Goal: Task Accomplishment & Management: Use online tool/utility

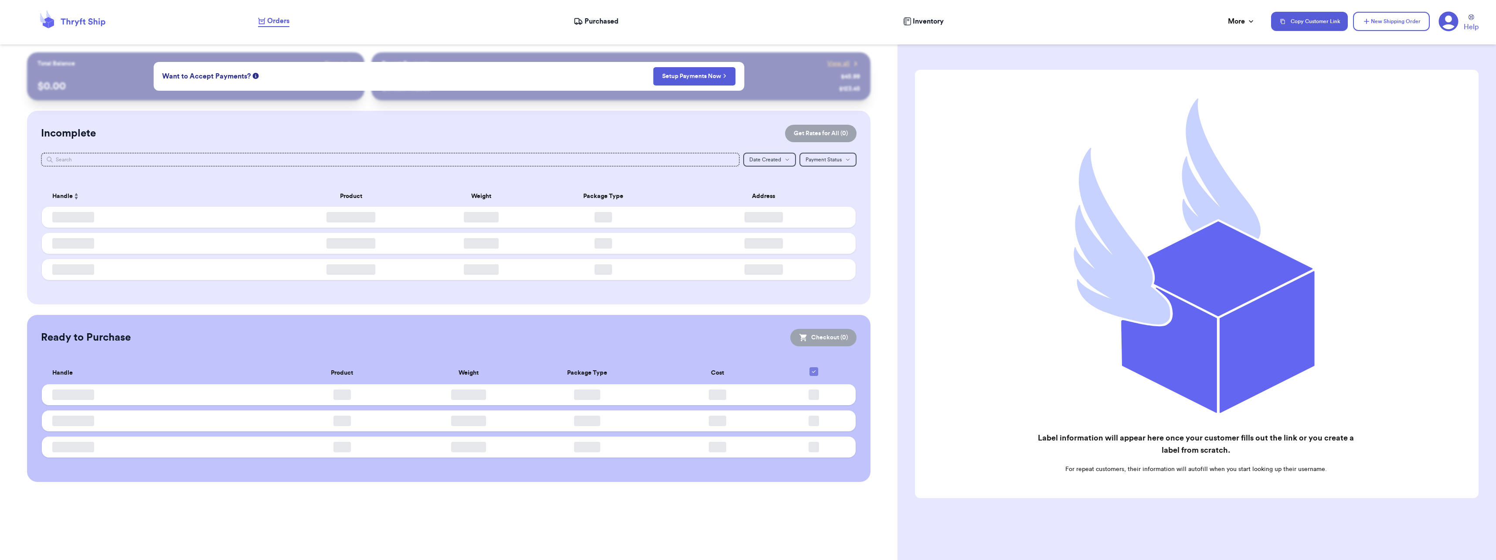
checkbox input "false"
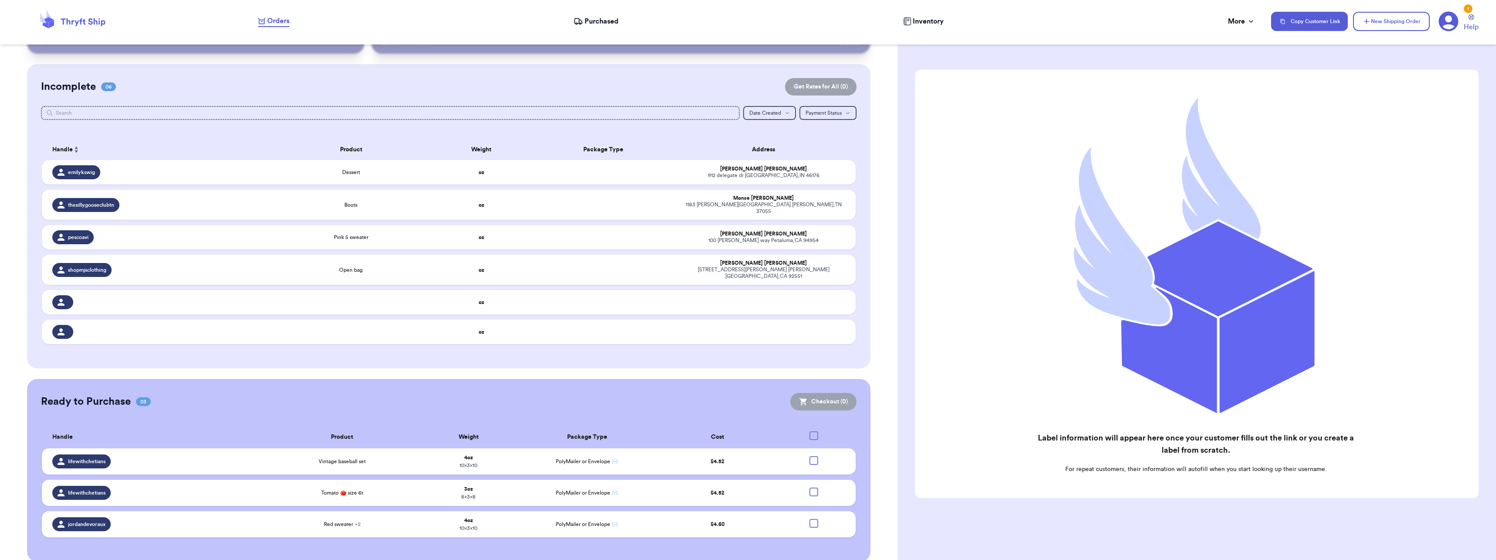
scroll to position [48, 0]
click at [486, 514] on td "4 oz 10 x 3 x 10" at bounding box center [468, 523] width 95 height 26
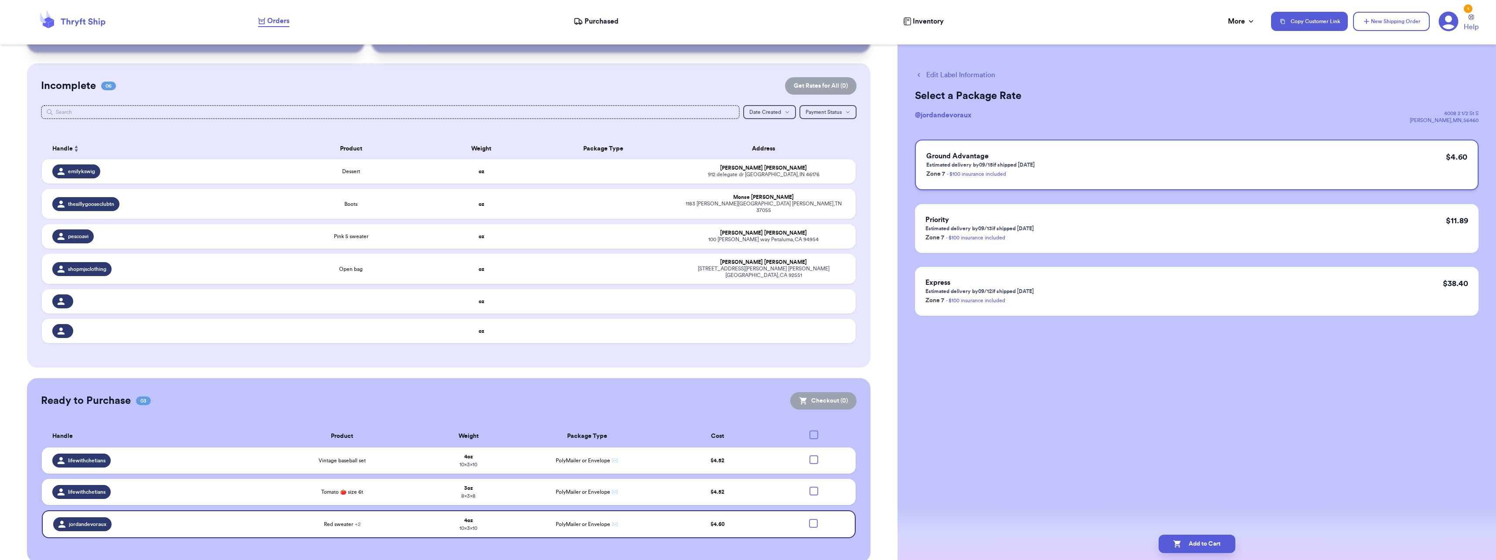
click at [1031, 170] on p "Zone 7 - $100 insurance included" at bounding box center [980, 173] width 109 height 10
click at [1197, 545] on button "Add to Cart" at bounding box center [1196, 543] width 77 height 18
checkbox input "true"
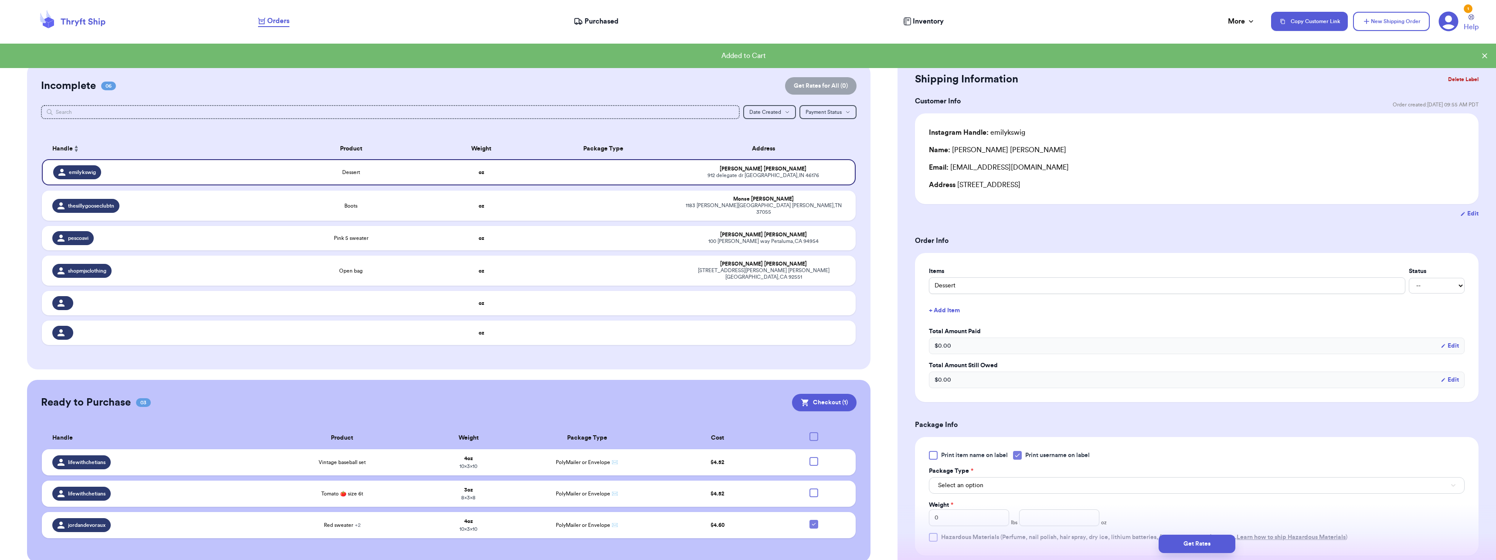
scroll to position [87, 0]
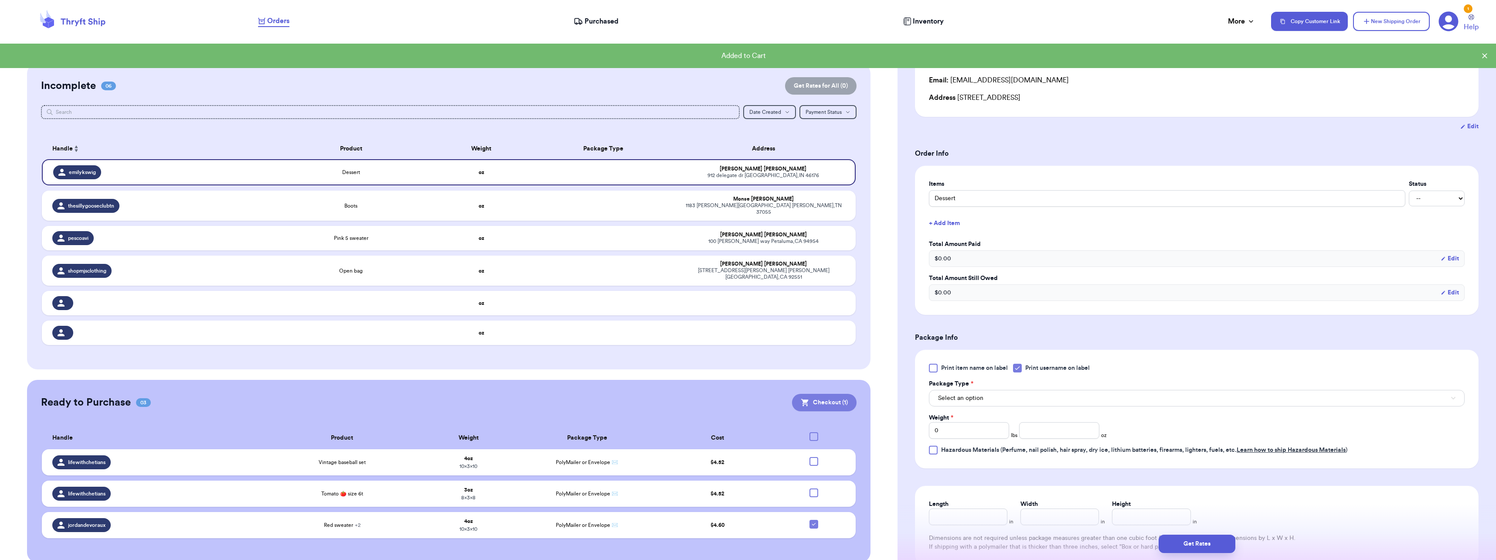
click at [829, 394] on button "Checkout ( 1 )" at bounding box center [824, 402] width 64 height 17
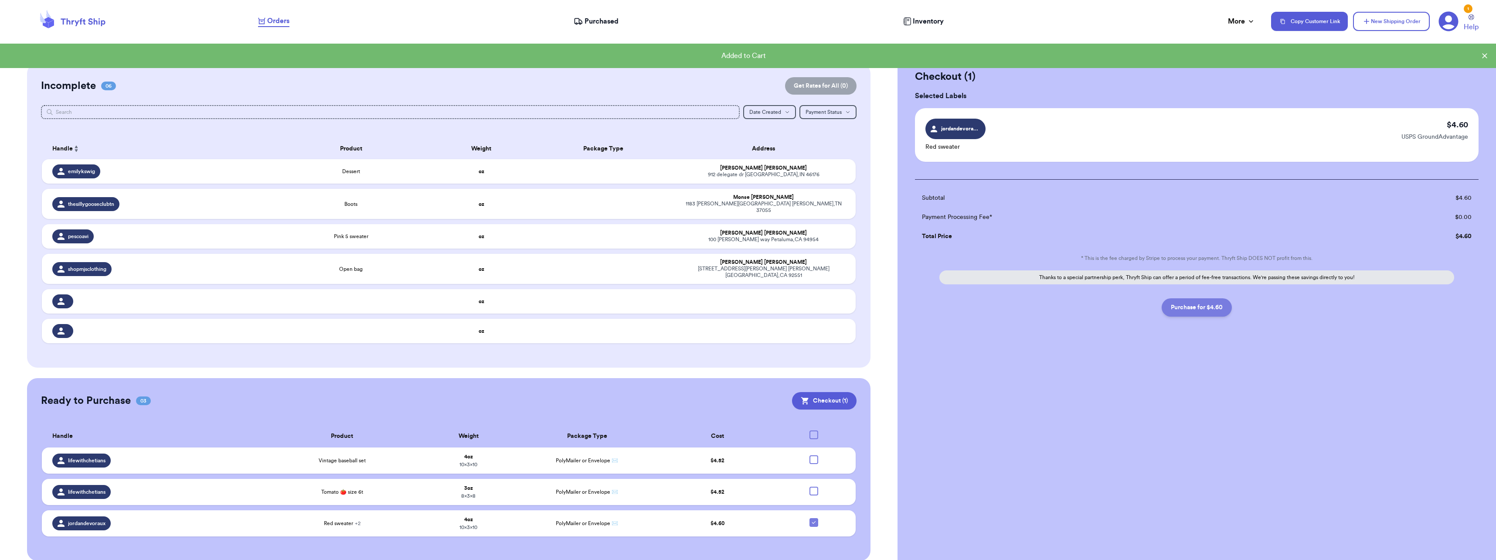
click at [1206, 305] on button "Purchase for $4.60" at bounding box center [1196, 307] width 70 height 18
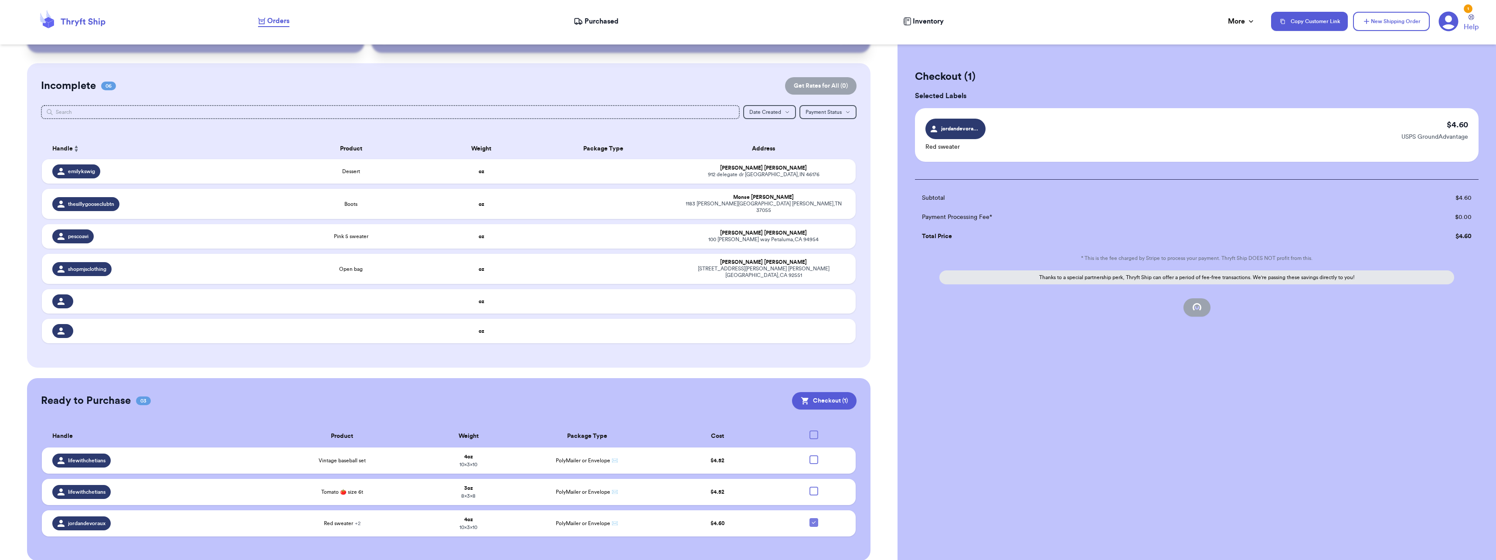
checkbox input "false"
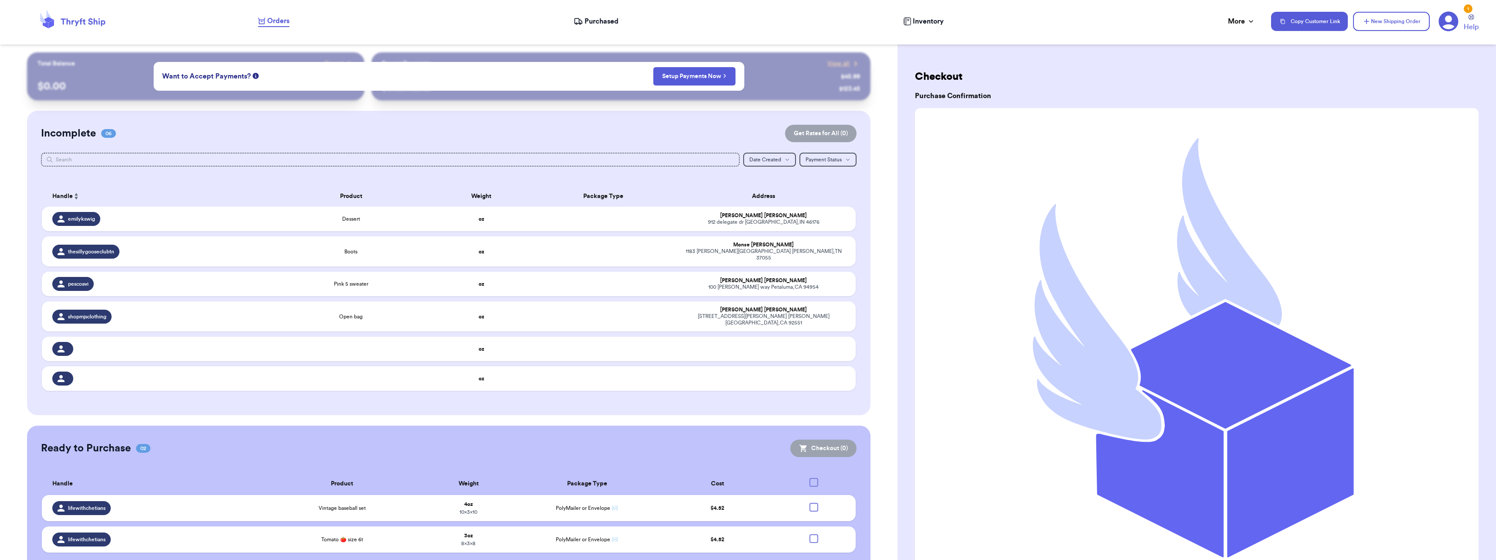
click at [874, 95] on div "Customer Link New Order Total Balance Payout $ 0.00 Recent Payments View all @ …" at bounding box center [448, 314] width 897 height 524
click at [610, 22] on span "Purchased" at bounding box center [601, 21] width 34 height 10
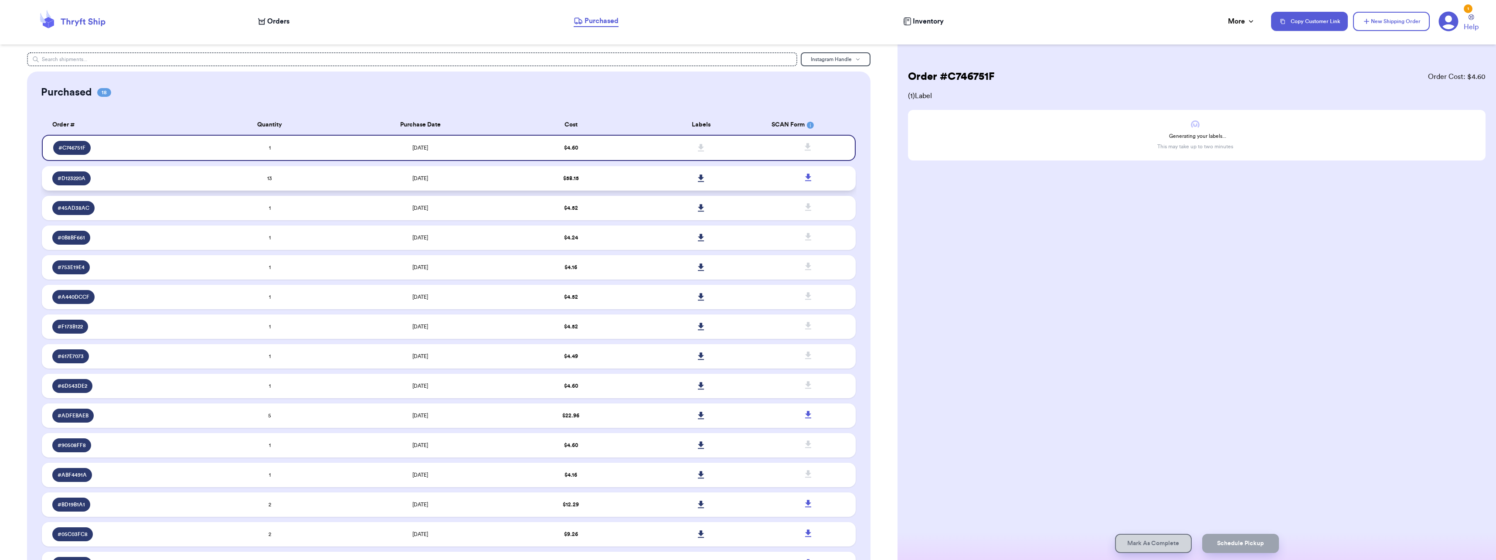
click at [692, 176] on link at bounding box center [701, 178] width 19 height 19
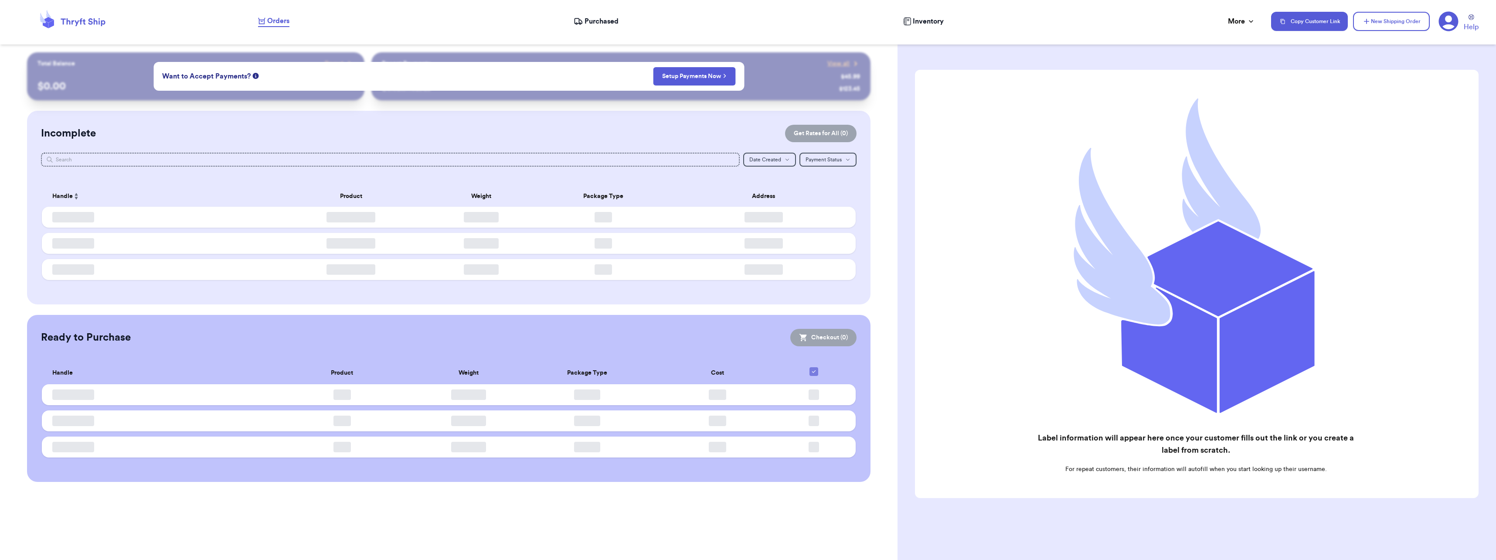
checkbox input "false"
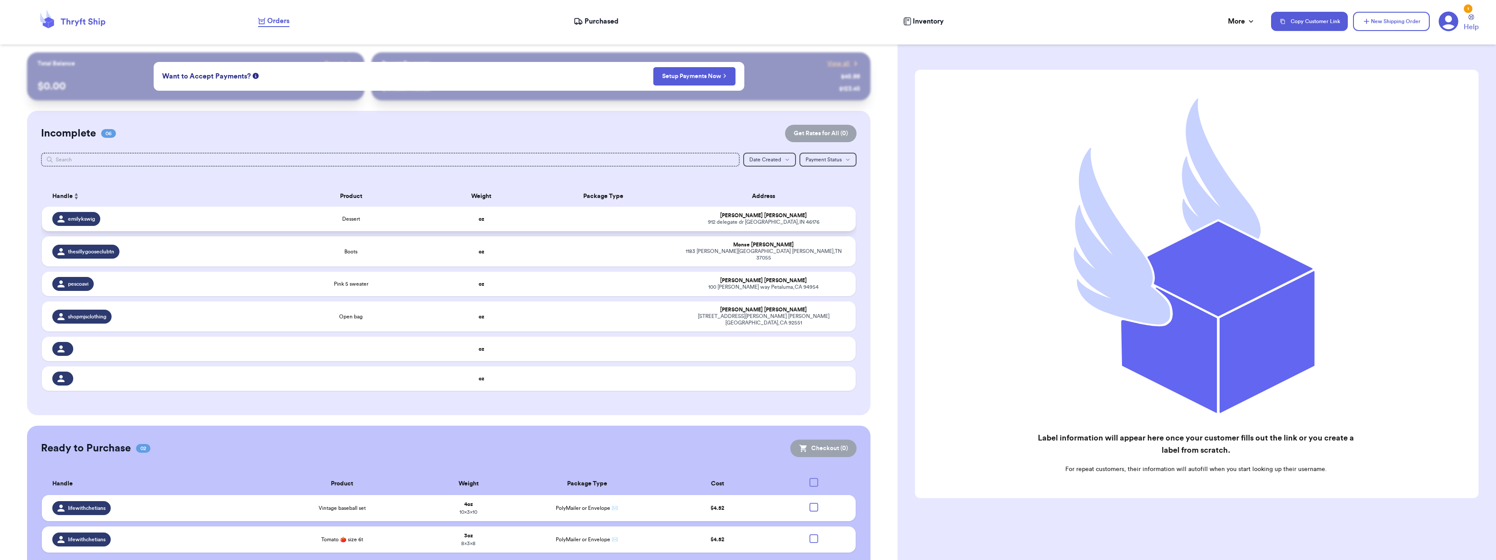
click at [174, 218] on div "emilykswig" at bounding box center [158, 219] width 212 height 14
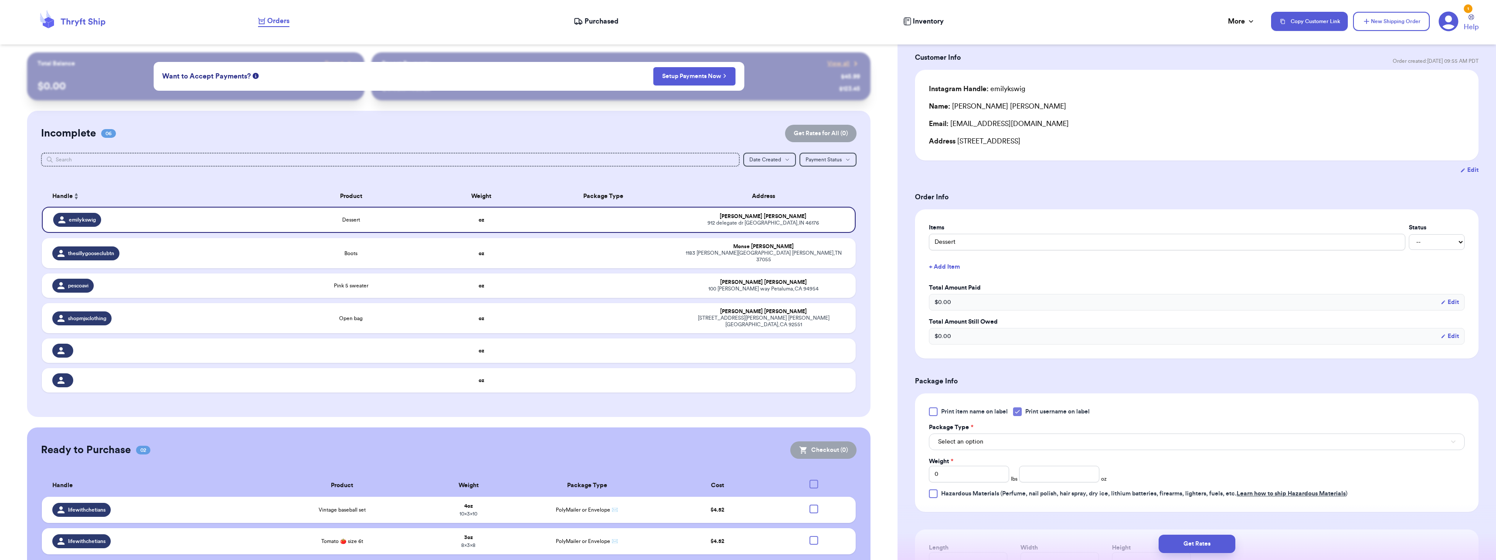
scroll to position [131, 0]
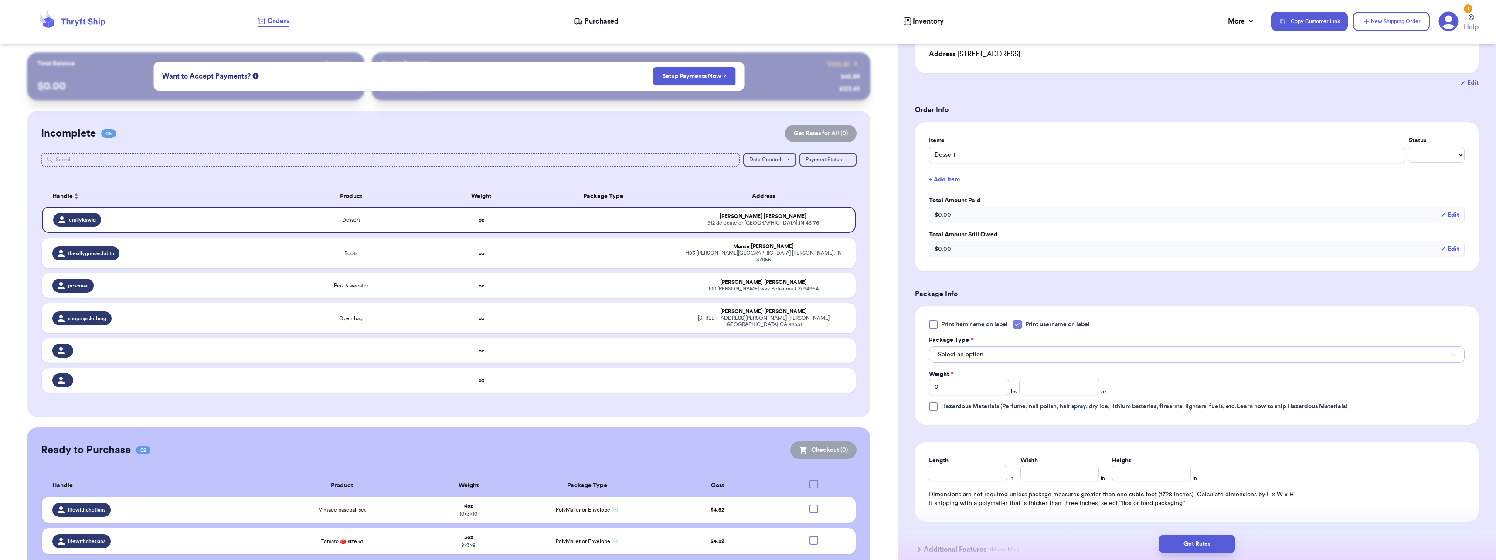
click at [970, 356] on span "Select an option" at bounding box center [960, 354] width 45 height 9
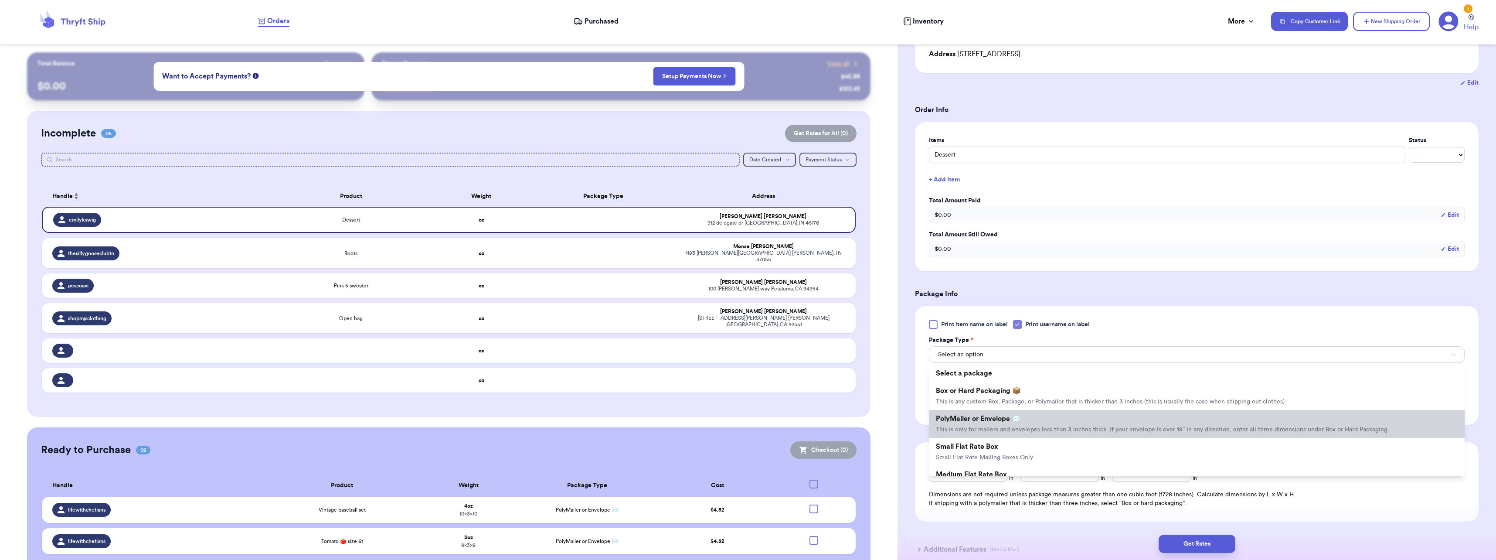
click at [983, 425] on li "PolyMailer or Envelope ✉️ This is only for mailers and envelopes less than 3 in…" at bounding box center [1197, 424] width 536 height 28
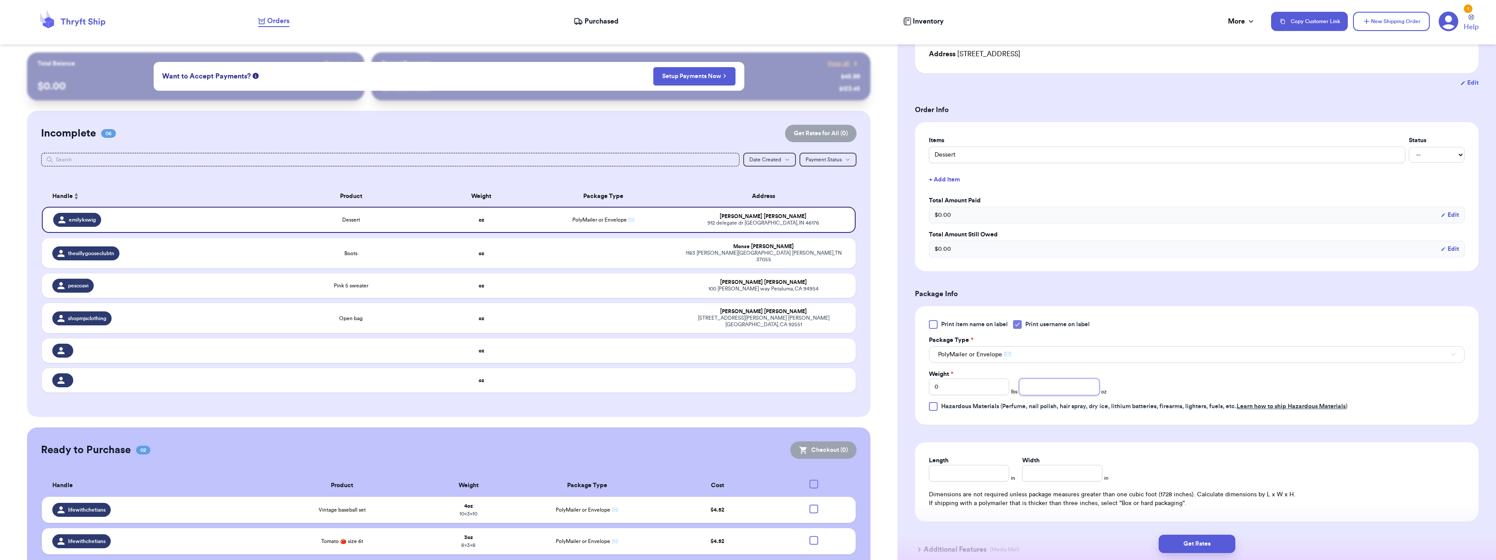
click at [1076, 389] on input "number" at bounding box center [1059, 386] width 80 height 17
type input "3"
click at [975, 472] on input "Length" at bounding box center [969, 473] width 80 height 17
type input "10"
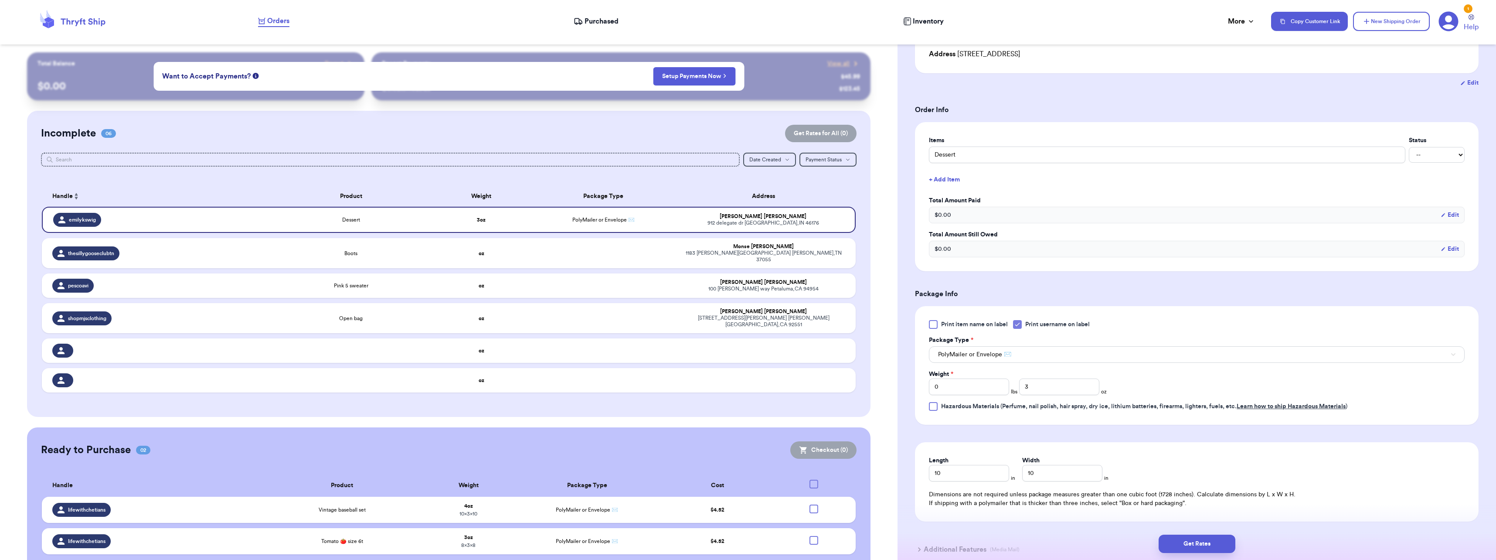
click at [1208, 455] on div "Length 10 in Width 10 in Dimensions are not required unless package measures gr…" at bounding box center [1196, 481] width 563 height 79
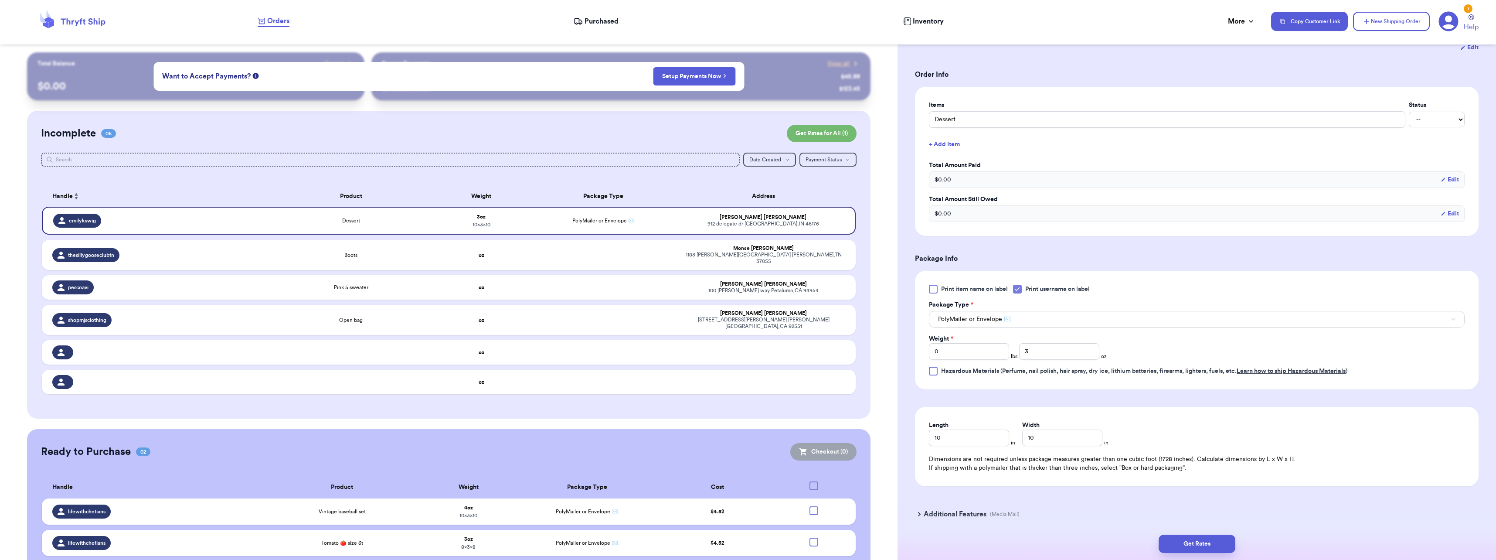
scroll to position [199, 0]
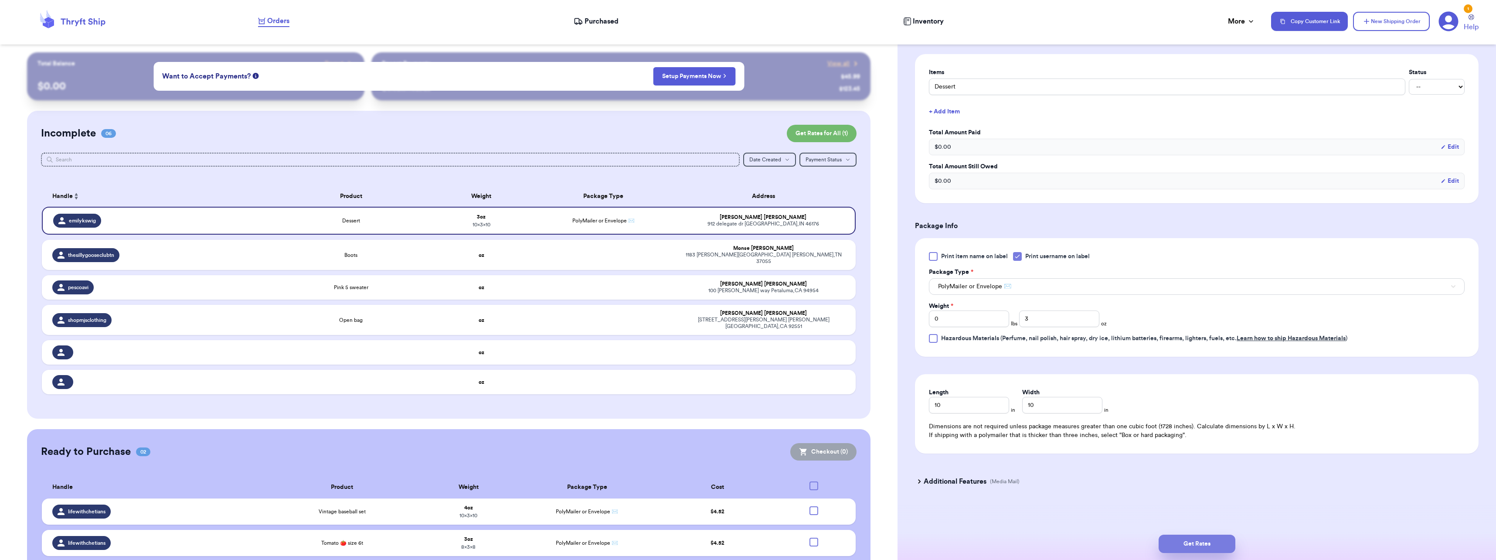
click at [1192, 541] on button "Get Rates" at bounding box center [1196, 543] width 77 height 18
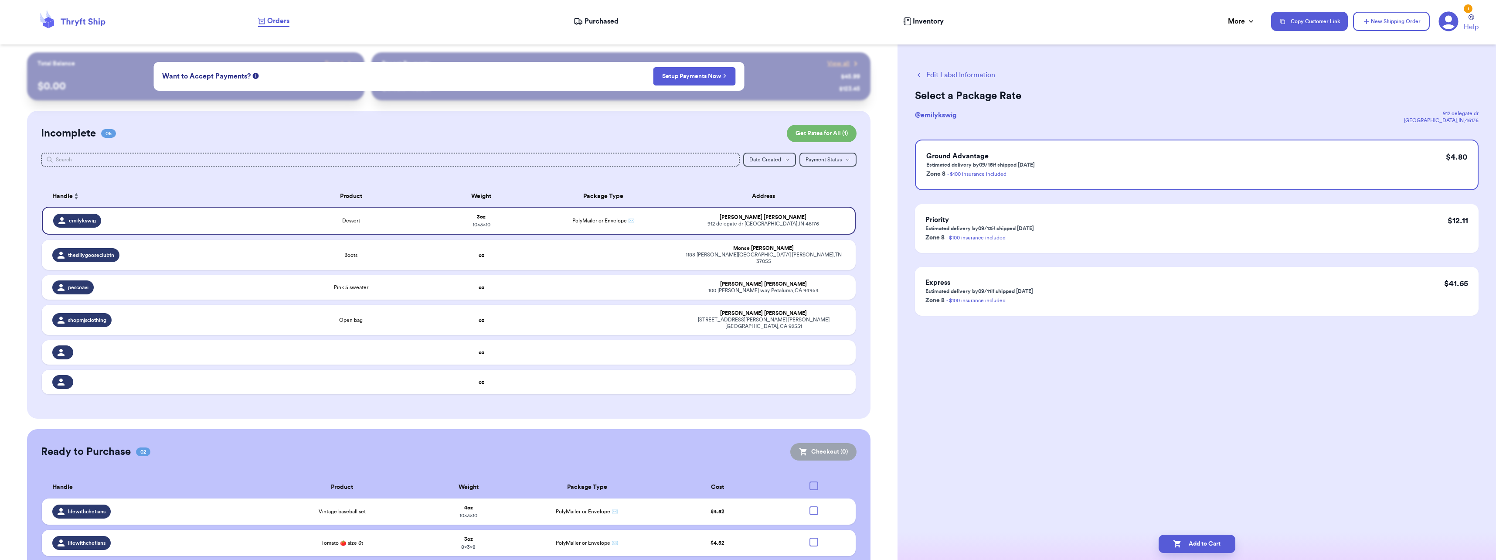
click at [611, 27] on div "Orders Purchased Inventory More Stats Completed Orders Payments Payouts" at bounding box center [760, 21] width 1004 height 11
click at [609, 23] on span "Purchased" at bounding box center [601, 21] width 34 height 10
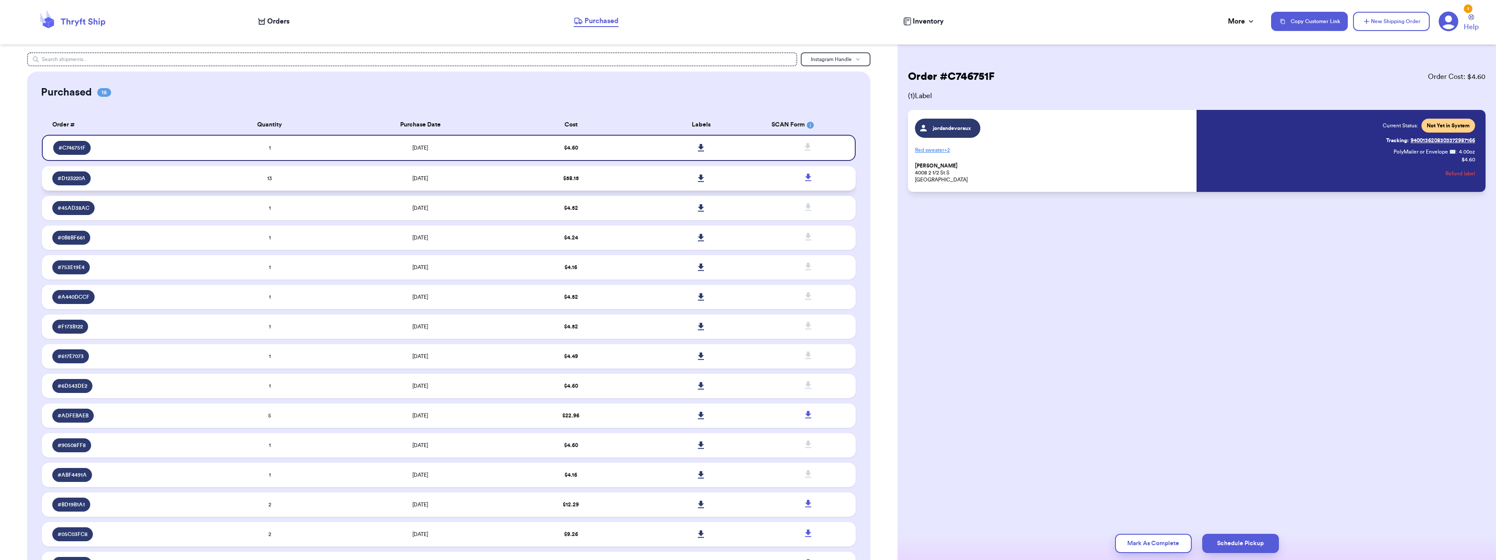
click at [292, 178] on td "13" at bounding box center [269, 178] width 130 height 24
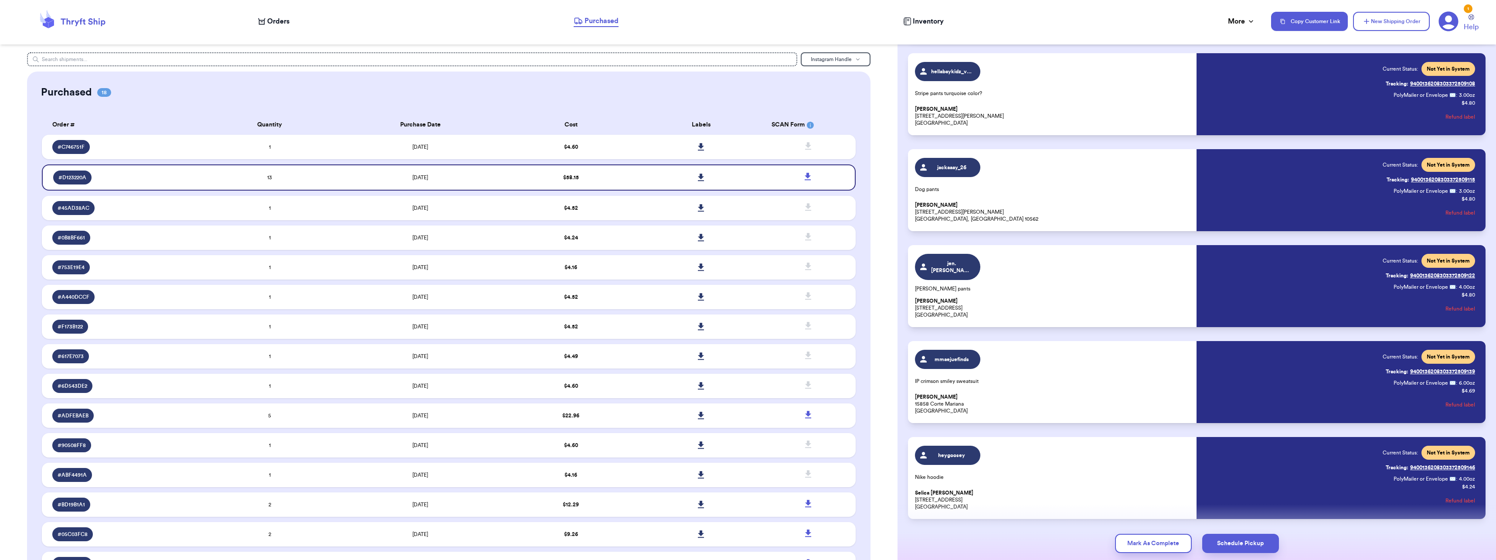
scroll to position [809, 0]
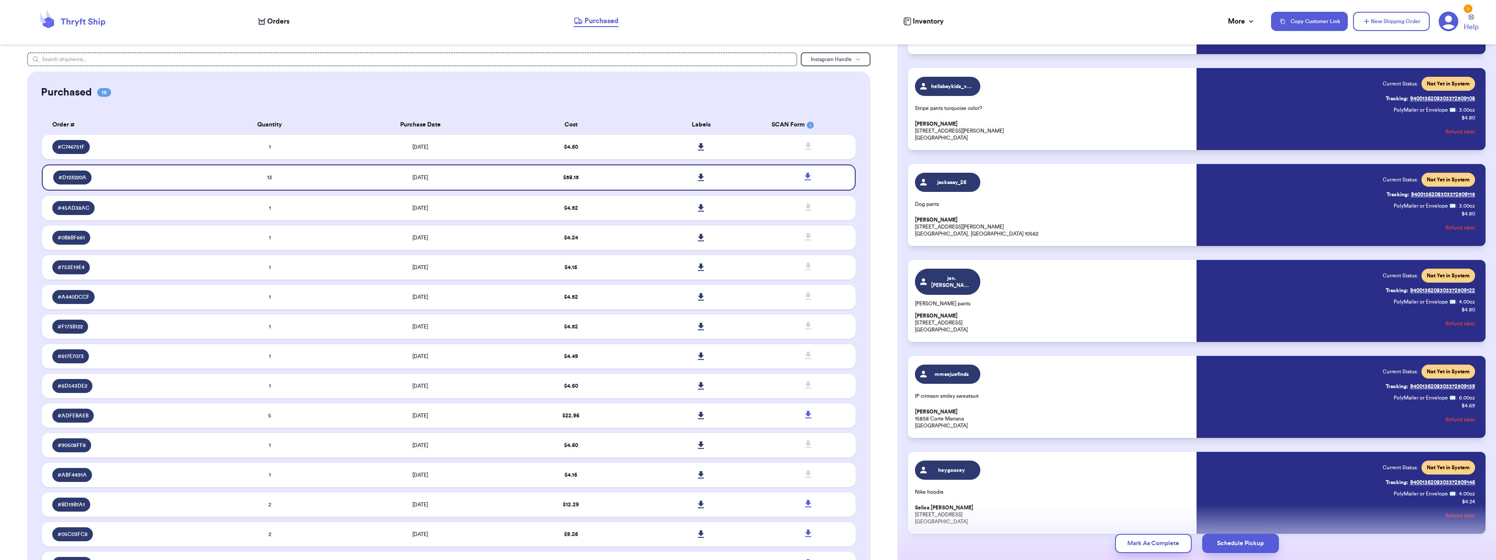
click at [1033, 408] on p "[PERSON_NAME] [STREET_ADDRESS][PERSON_NAME]" at bounding box center [1053, 418] width 276 height 21
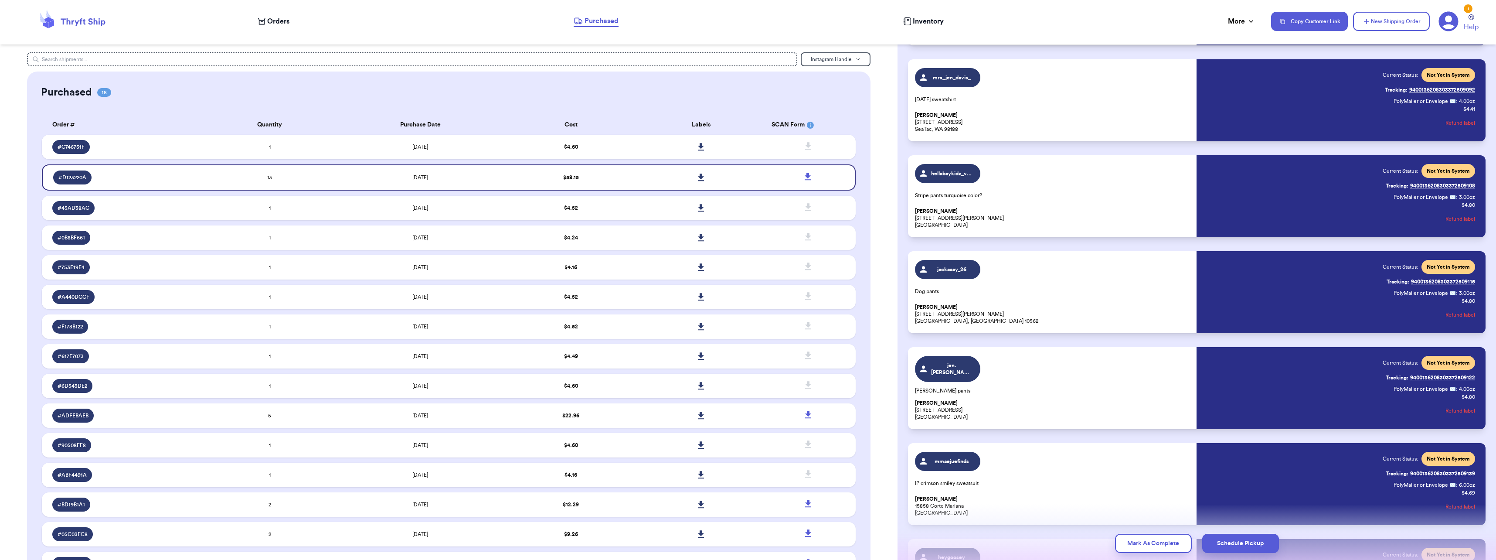
click at [1033, 407] on div "[PERSON_NAME].[PERSON_NAME].[PERSON_NAME] 2 items [PERSON_NAME] [STREET_ADDRESS…" at bounding box center [1196, 4] width 577 height 1232
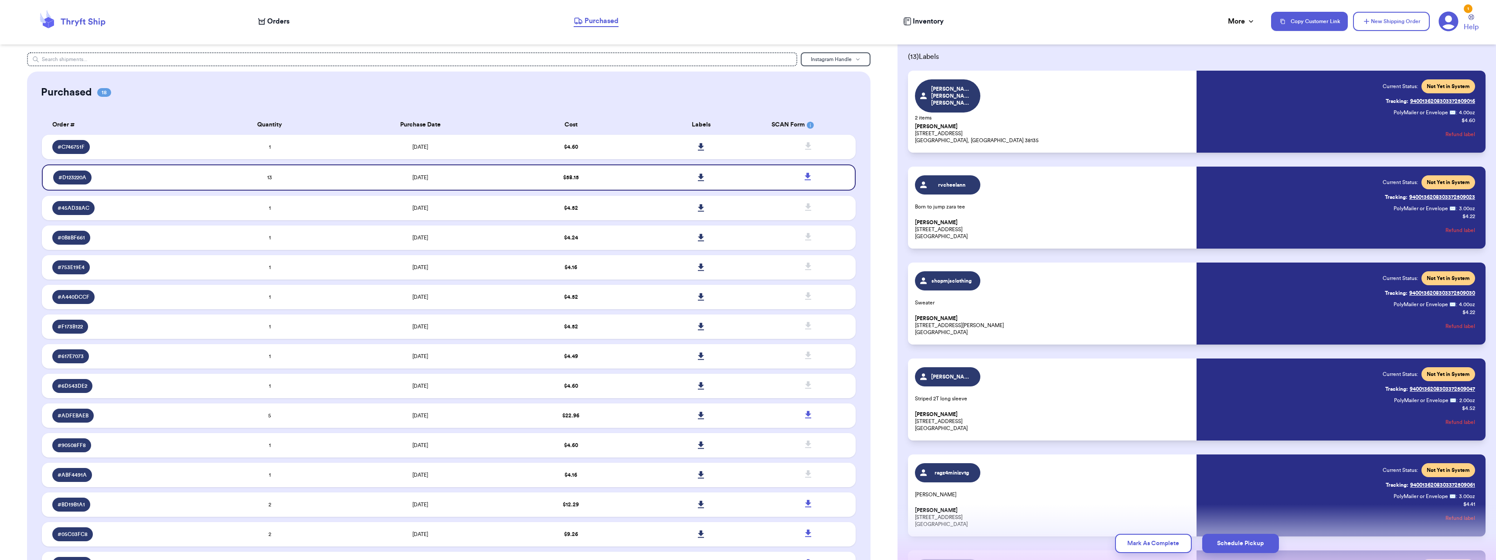
scroll to position [24, 0]
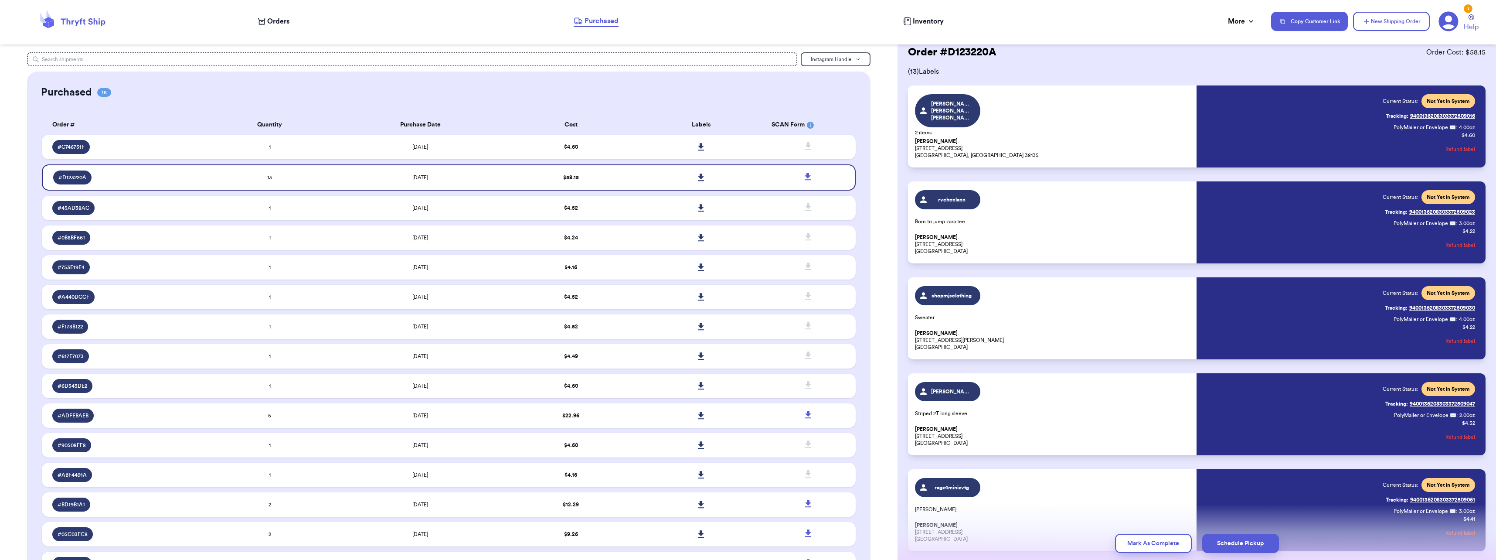
click at [1266, 0] on html "Orders Purchased Inventory More Stats Completed Orders Payments Payouts Copy Cu…" at bounding box center [748, 280] width 1496 height 560
